Goal: Information Seeking & Learning: Learn about a topic

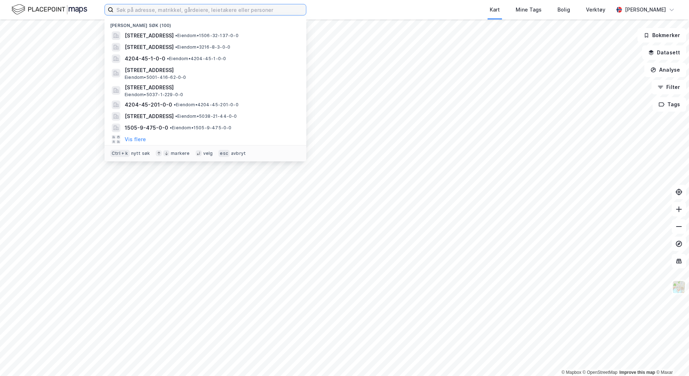
click at [160, 7] on input at bounding box center [209, 9] width 192 height 11
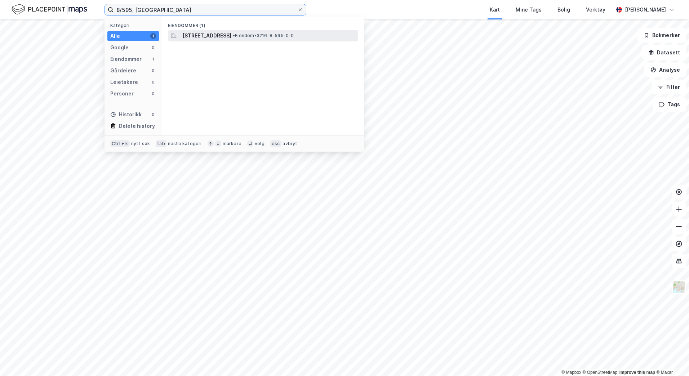
type input "8/595, [GEOGRAPHIC_DATA]"
click at [222, 37] on span "[STREET_ADDRESS]" at bounding box center [206, 35] width 49 height 9
